Goal: Find specific page/section: Find specific page/section

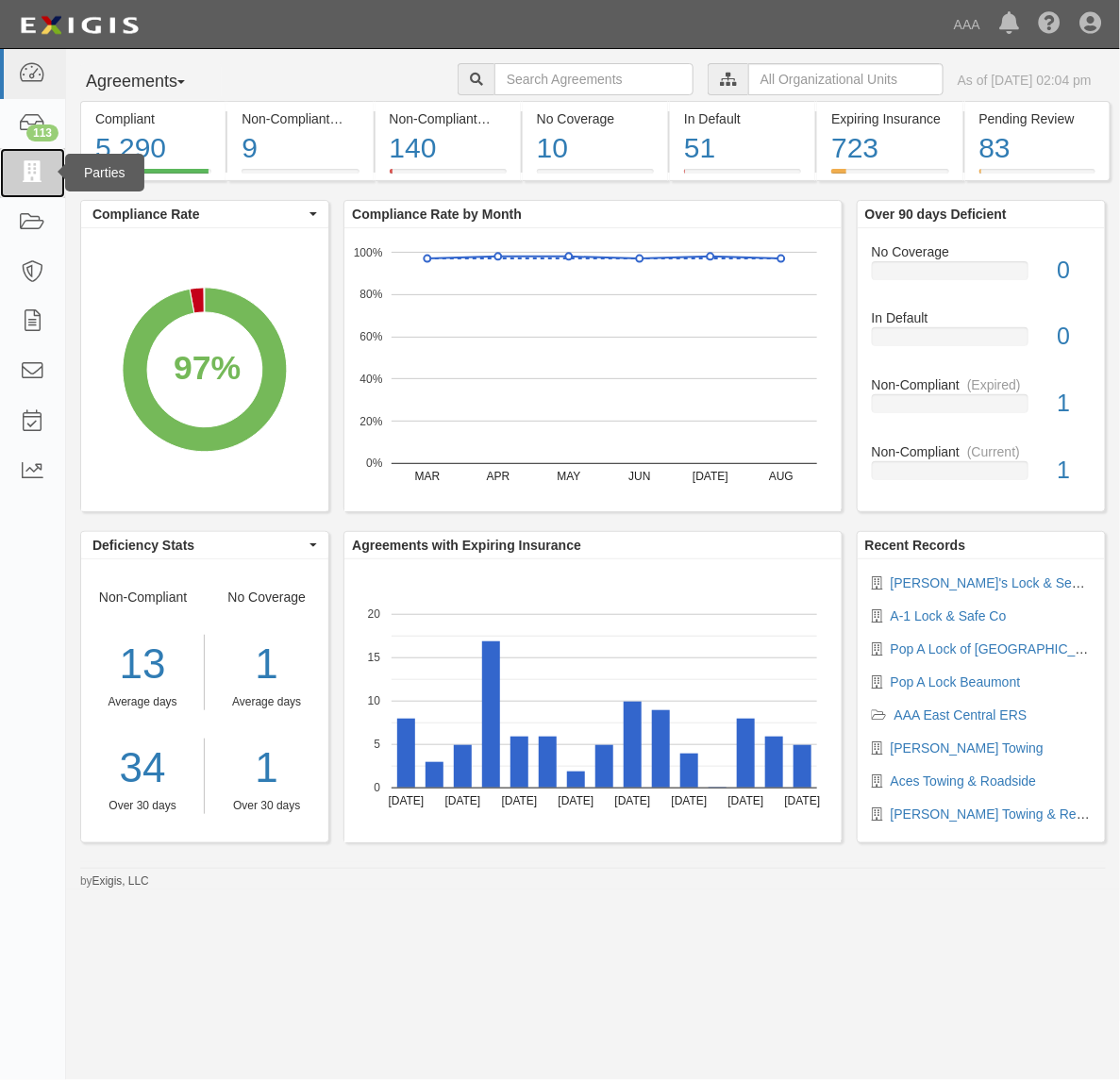
click at [23, 174] on icon at bounding box center [31, 172] width 26 height 21
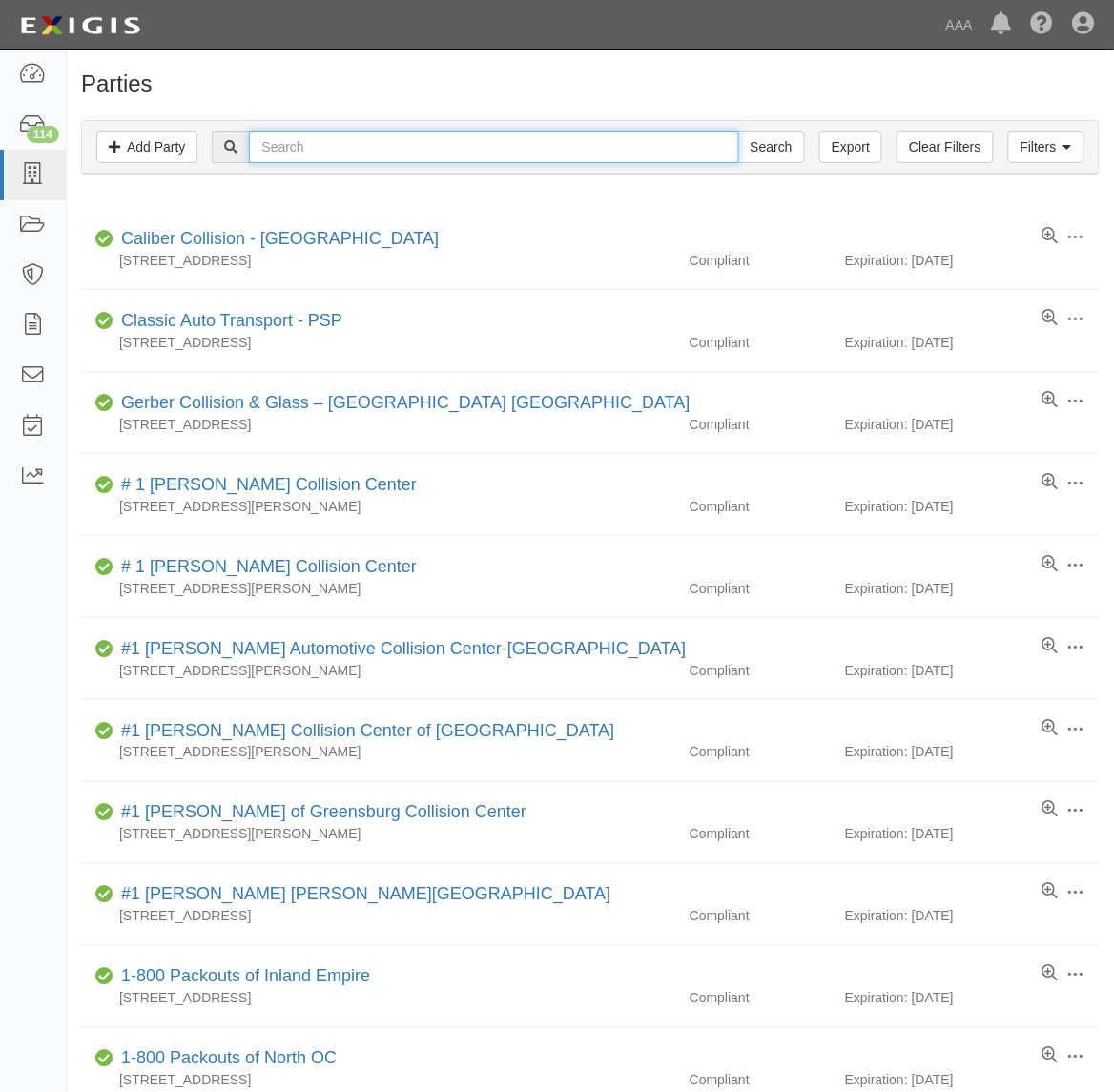
click at [374, 159] on input "text" at bounding box center [494, 146] width 490 height 32
type input "550334"
click at [739, 130] on input "Search" at bounding box center [772, 146] width 67 height 32
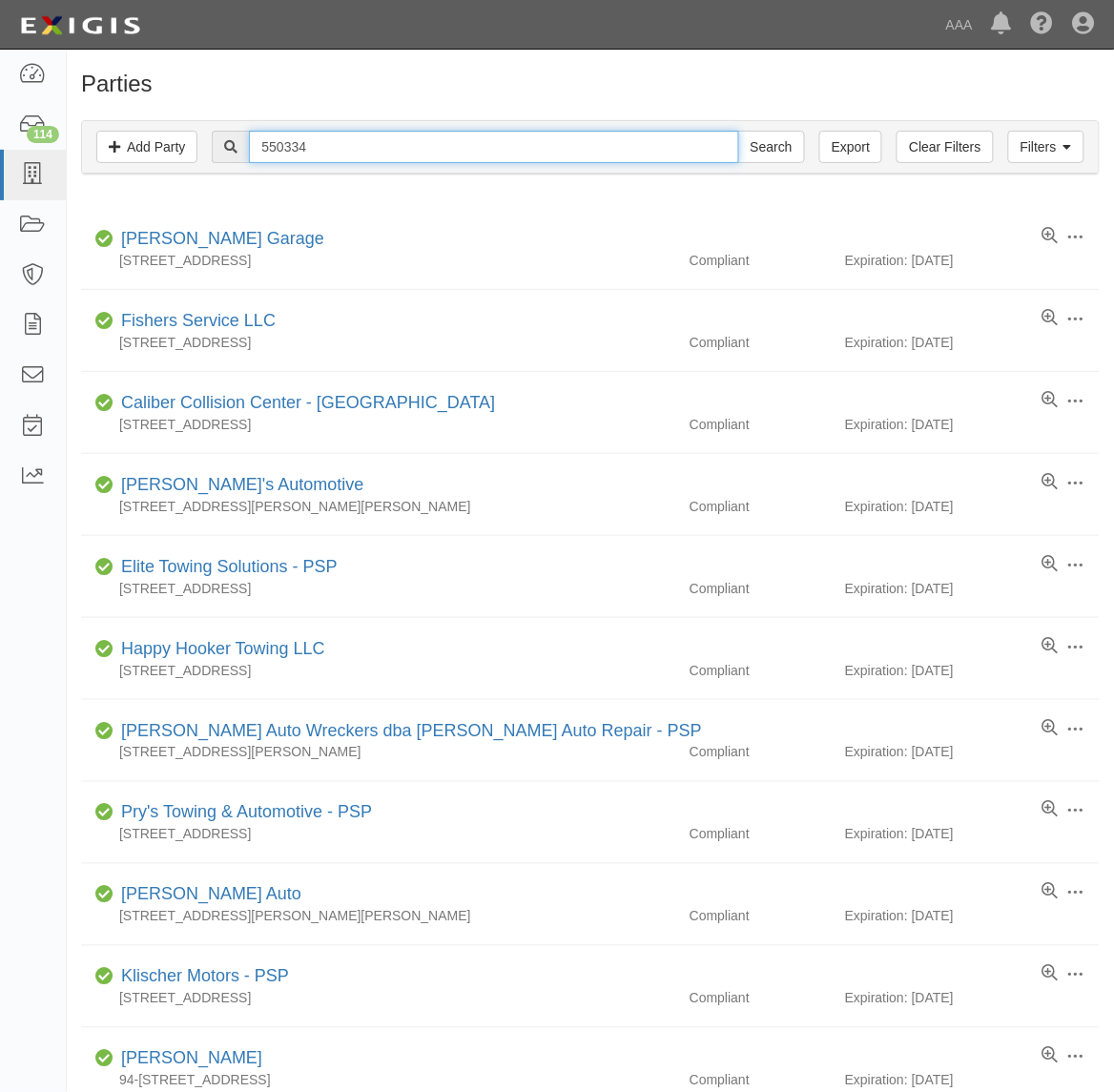
click at [384, 136] on input "550334" at bounding box center [494, 146] width 490 height 32
type input "Just in time towing"
click at [739, 130] on input "Search" at bounding box center [772, 146] width 67 height 32
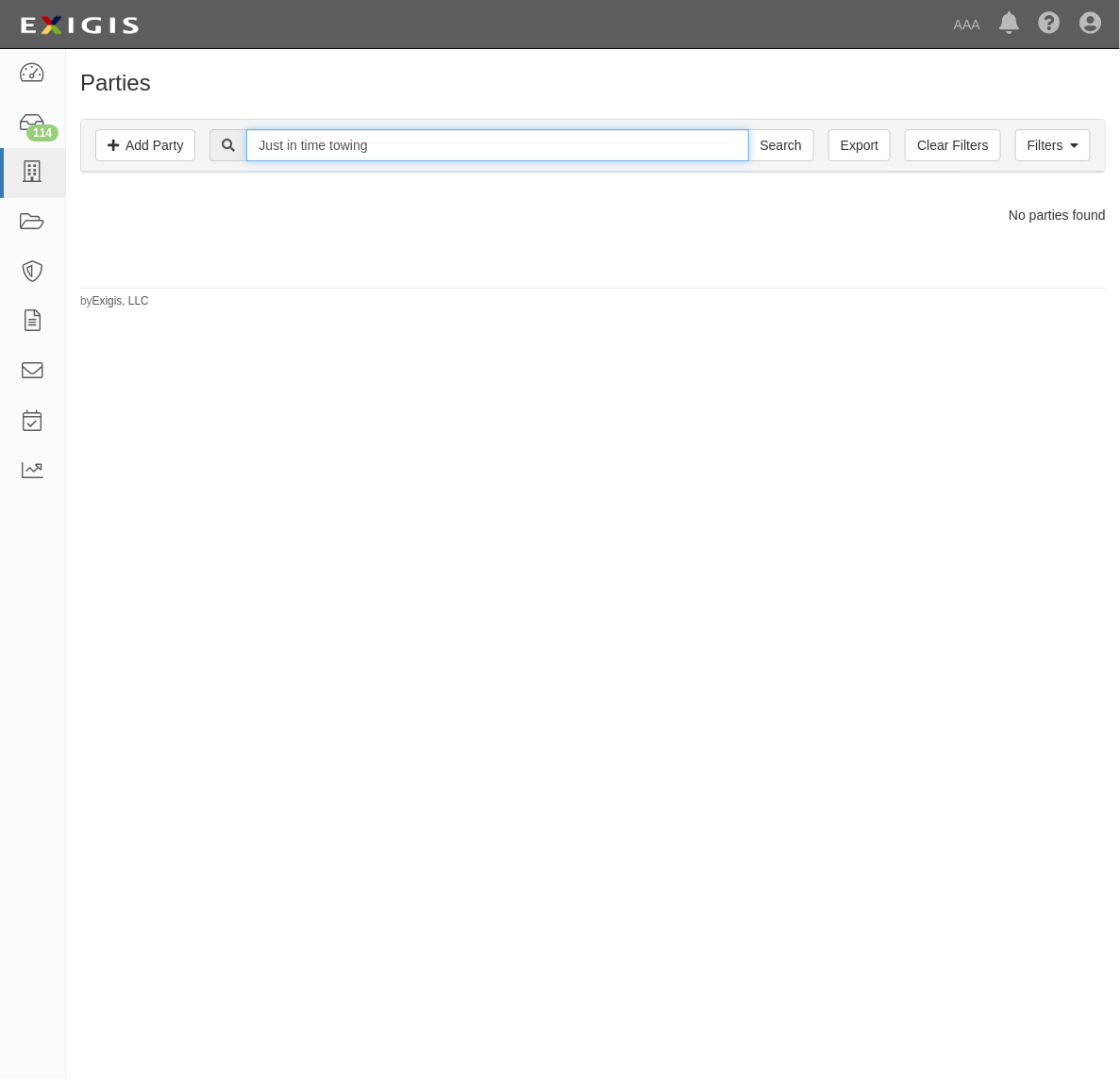
click at [380, 135] on input "Just in time towing" at bounding box center [497, 144] width 502 height 32
type input "550335"
click at [748, 129] on input "Search" at bounding box center [781, 144] width 66 height 32
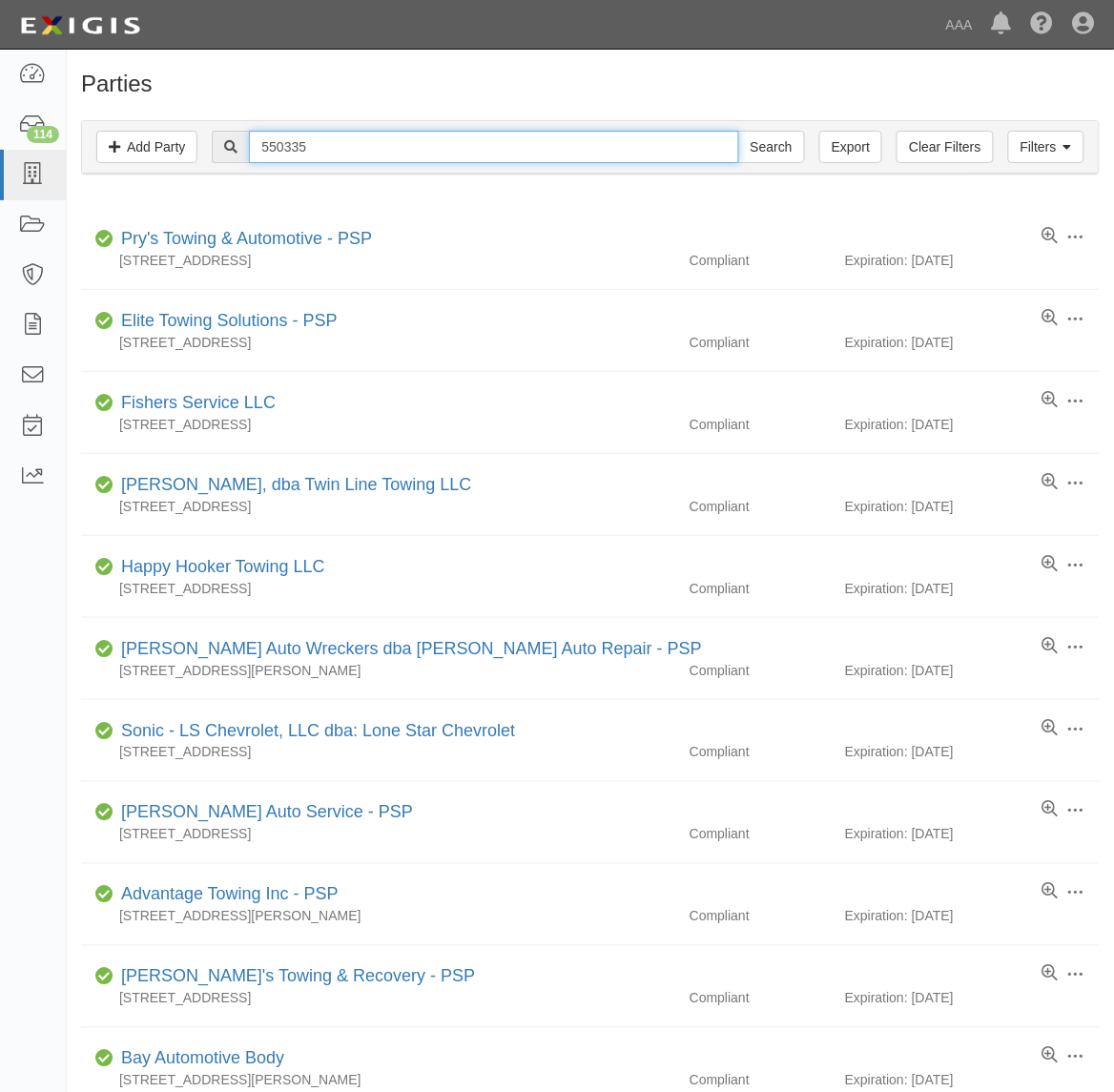
click at [384, 136] on input "550335" at bounding box center [494, 146] width 490 height 32
type input "550334"
click at [739, 130] on input "Search" at bounding box center [772, 146] width 67 height 32
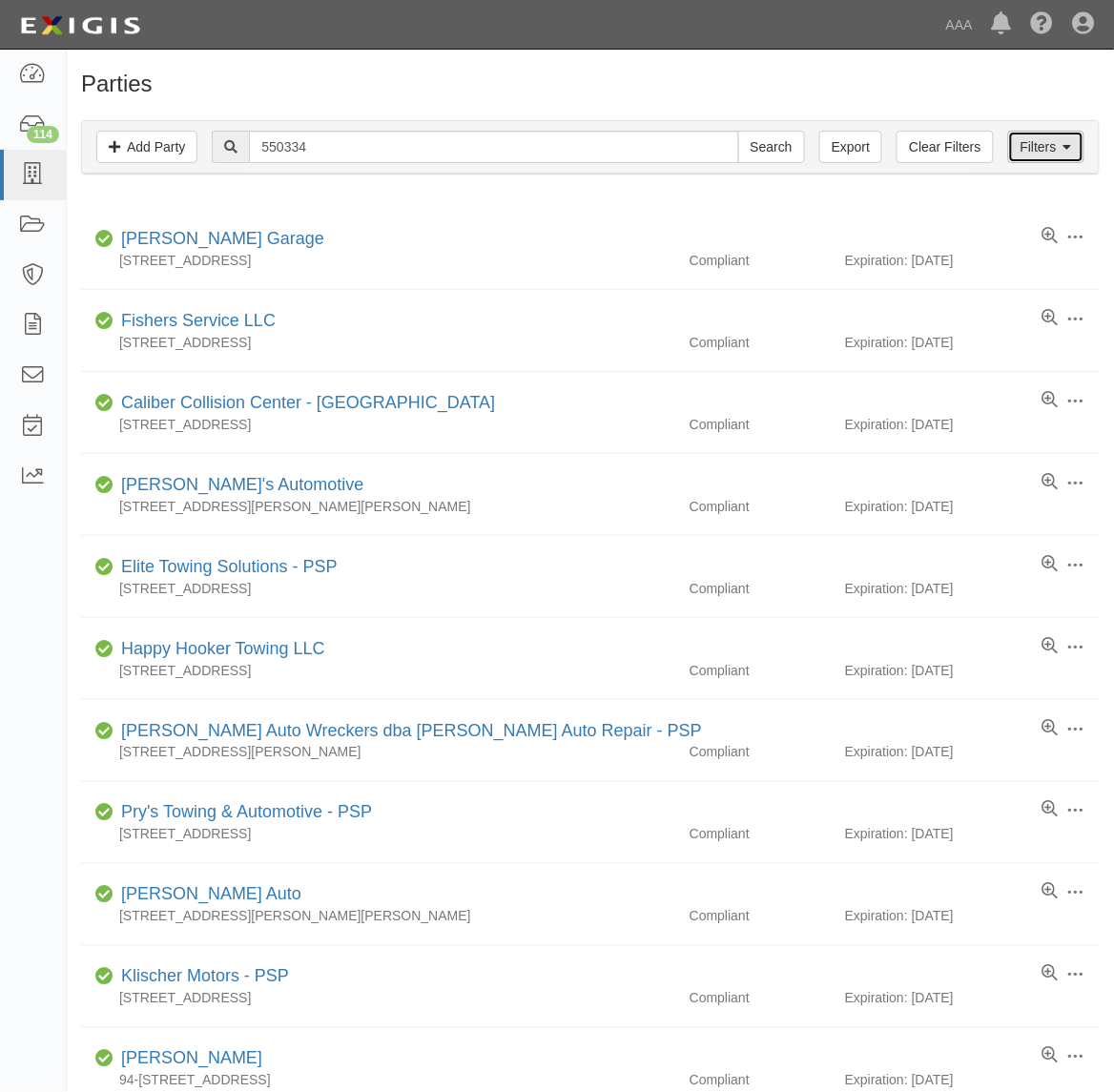
click at [1047, 143] on link "Filters" at bounding box center [1046, 146] width 76 height 32
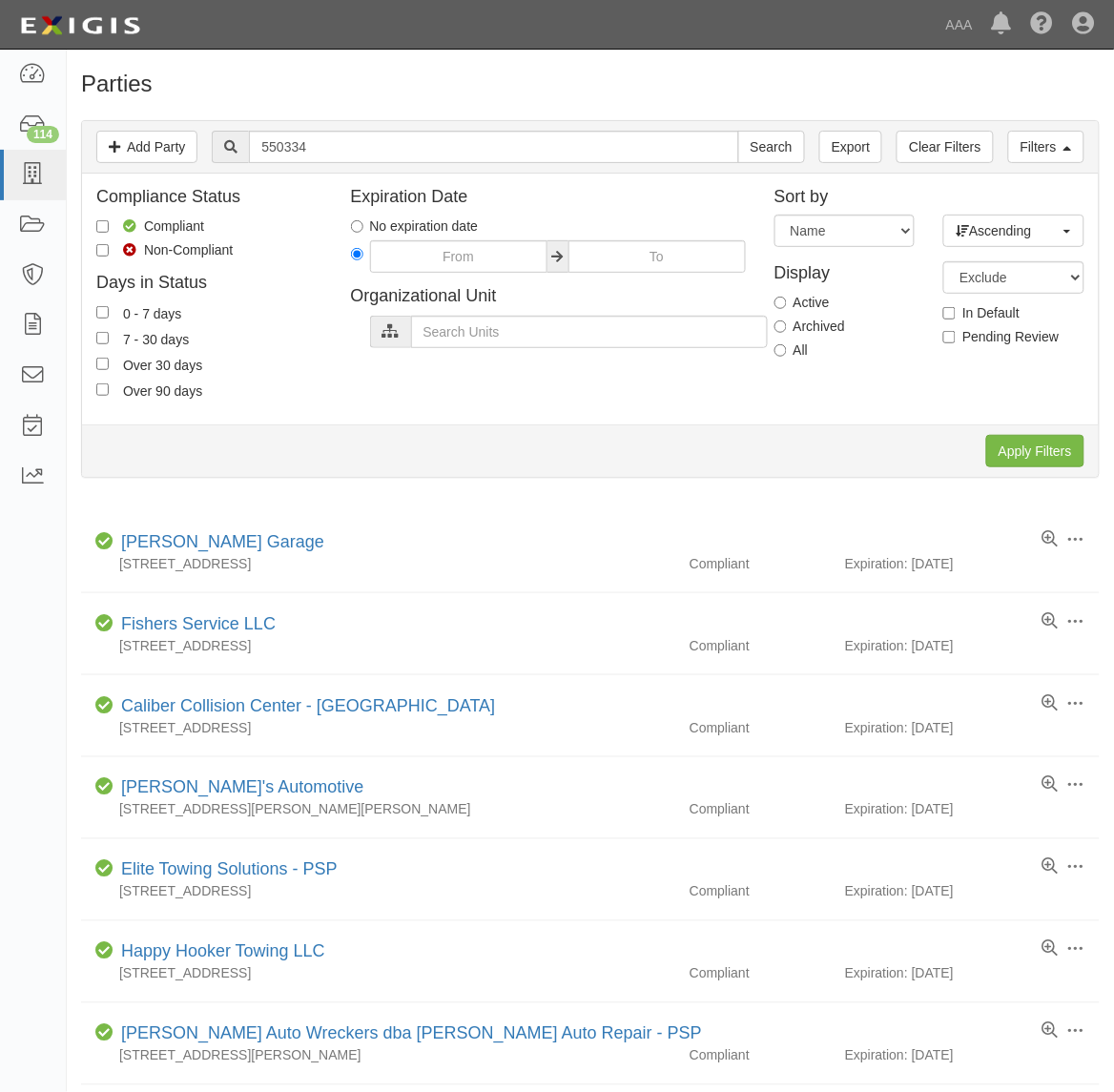
click at [792, 354] on label "All" at bounding box center [792, 350] width 34 height 19
click at [787, 354] on input "All" at bounding box center [781, 351] width 13 height 13
radio input "true"
click at [1069, 446] on input "Apply Filters" at bounding box center [1036, 451] width 98 height 32
